Goal: Transaction & Acquisition: Purchase product/service

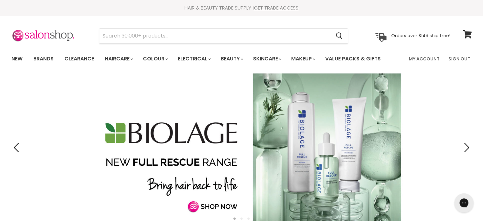
type input "Alfaparf Semi Di Lino Smooth"
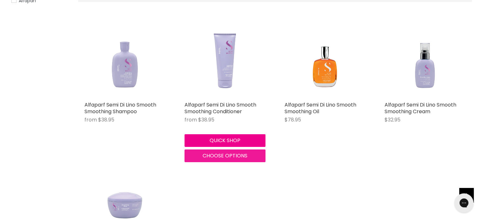
click at [221, 156] on span "Choose options" at bounding box center [225, 155] width 45 height 7
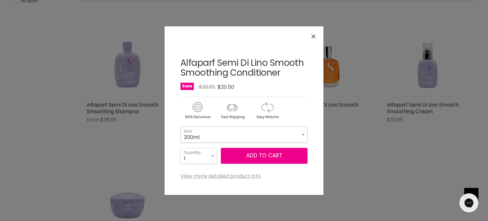
click at [246, 139] on select "200ml 1 Litre" at bounding box center [243, 134] width 127 height 16
click at [180, 126] on select "200ml 1 Litre" at bounding box center [243, 134] width 127 height 16
select select "1 Litre"
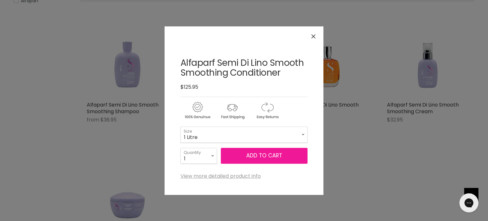
click at [270, 157] on button "Add to cart" at bounding box center [264, 156] width 87 height 16
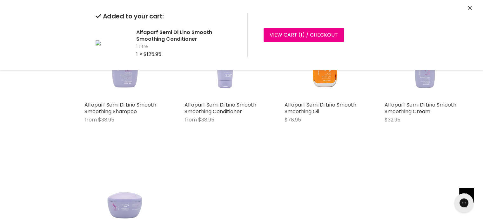
click at [471, 3] on div "Added to your cart: Alfaparf Semi Di Lino Smooth Smoothing Conditioner 1 Litre …" at bounding box center [241, 35] width 476 height 70
click at [470, 7] on icon "Close" at bounding box center [470, 8] width 4 height 4
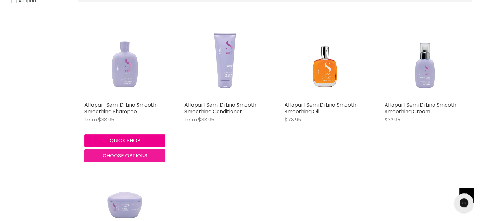
click at [114, 153] on span "Choose options" at bounding box center [125, 155] width 45 height 7
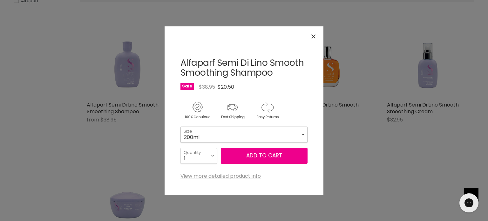
click at [210, 140] on select "200ml 1 Litre" at bounding box center [243, 134] width 127 height 16
click at [180, 126] on select "200ml 1 Litre" at bounding box center [243, 134] width 127 height 16
select select "1 Litre"
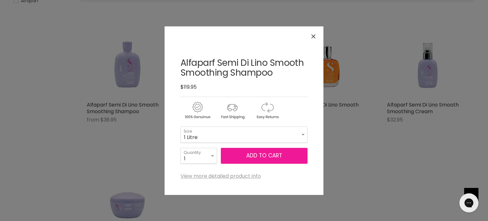
click at [250, 155] on button "Add to cart" at bounding box center [264, 156] width 87 height 16
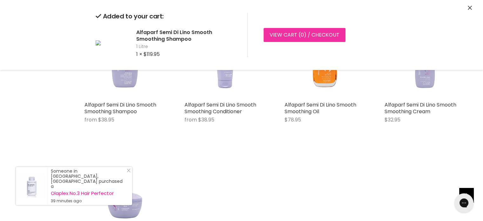
click at [296, 33] on link "View cart ( 0 ) / Checkout" at bounding box center [305, 35] width 82 height 14
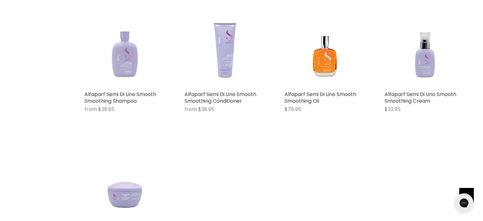
click at [221, 59] on img "Main content" at bounding box center [224, 47] width 81 height 81
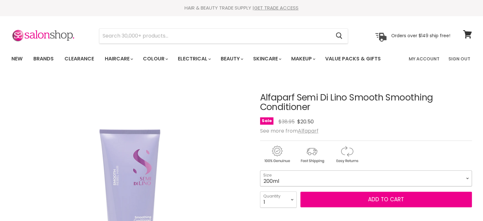
drag, startPoint x: 0, startPoint y: 0, endPoint x: 342, endPoint y: 181, distance: 387.4
click at [342, 181] on select "200ml 1 Litre" at bounding box center [366, 178] width 212 height 16
click at [260, 170] on select "200ml 1 Litre" at bounding box center [366, 178] width 212 height 16
select select "1 Litre"
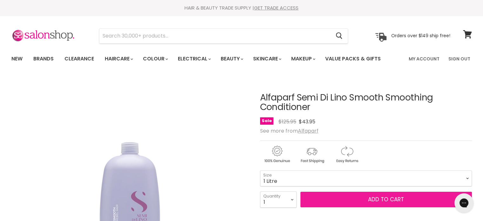
click at [368, 198] on button "Add to cart" at bounding box center [385, 199] width 171 height 16
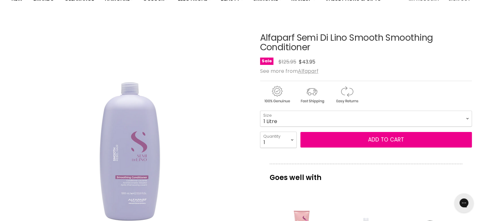
scroll to position [64, 0]
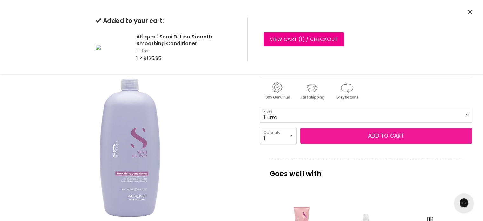
click at [375, 137] on button "Add to cart" at bounding box center [385, 136] width 171 height 16
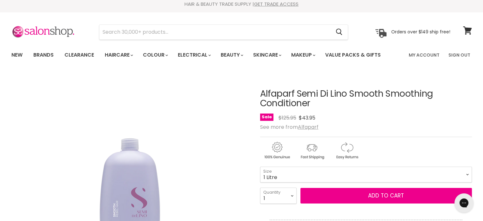
scroll to position [0, 0]
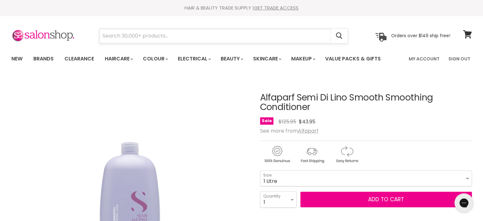
click at [182, 31] on input "Search" at bounding box center [214, 36] width 231 height 15
click at [205, 32] on input "Search" at bounding box center [214, 36] width 231 height 15
paste input "Alfaparf Semi Di Lino Smooth"
type input "Alfaparf Semi Di Lino Smooth"
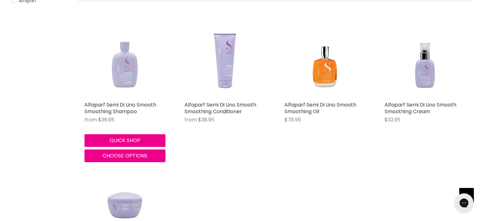
click at [140, 55] on img "Main content" at bounding box center [124, 57] width 81 height 81
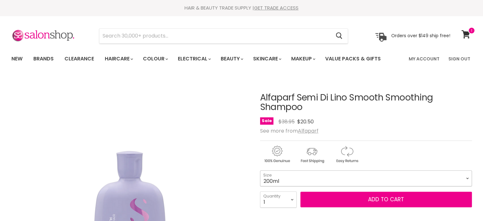
click at [355, 179] on select "200ml 1 Litre" at bounding box center [366, 178] width 212 height 16
click at [260, 170] on select "200ml 1 Litre" at bounding box center [366, 178] width 212 height 16
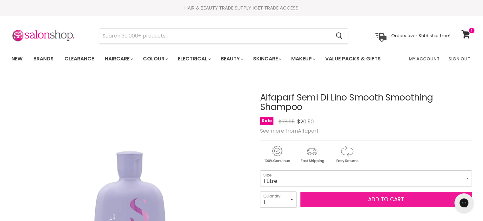
select select "1 Litre"
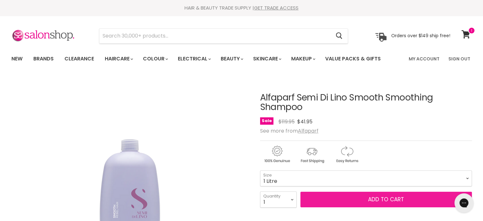
click at [362, 200] on button "Add to cart" at bounding box center [385, 199] width 171 height 16
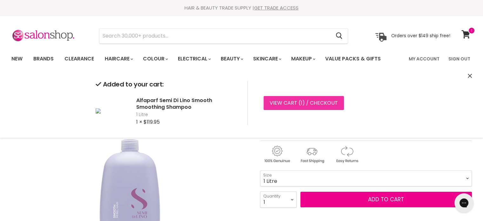
click at [276, 104] on link "View cart ( 1 ) / Checkout" at bounding box center [304, 103] width 80 height 14
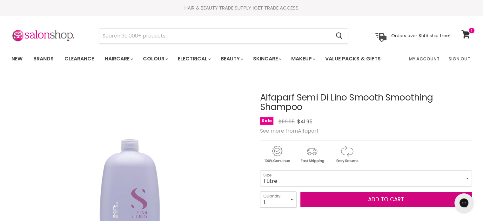
click at [376, 197] on span "Add to cart" at bounding box center [386, 199] width 36 height 8
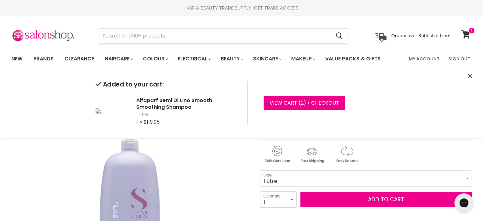
drag, startPoint x: 193, startPoint y: 28, endPoint x: 170, endPoint y: 36, distance: 24.5
click at [170, 36] on input "Search" at bounding box center [214, 36] width 231 height 15
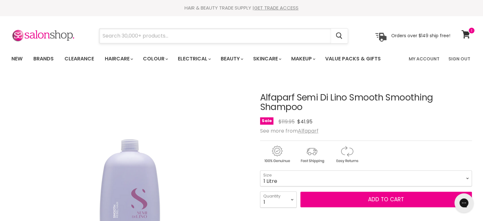
paste input "Alfaparf Semi Di Lino Smooth"
type input "Alfaparf Semi Di Lino Smooth"
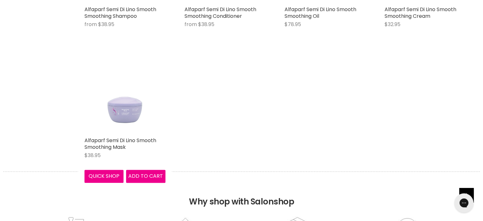
click at [125, 104] on img "Main content" at bounding box center [124, 93] width 81 height 81
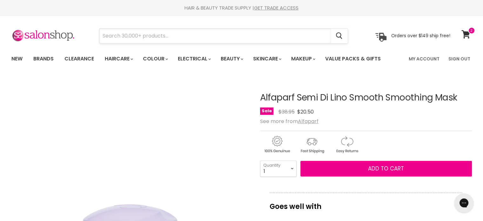
paste input "Alfaparf Semi Di Lino Smooth"
type input "Alfaparf Semi Di Lino Smooth"
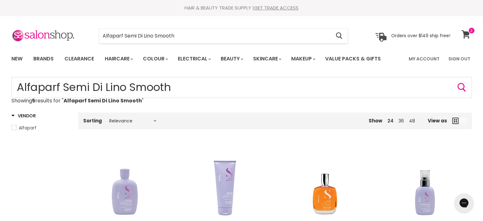
click at [465, 34] on icon at bounding box center [465, 34] width 9 height 8
